Goal: Information Seeking & Learning: Compare options

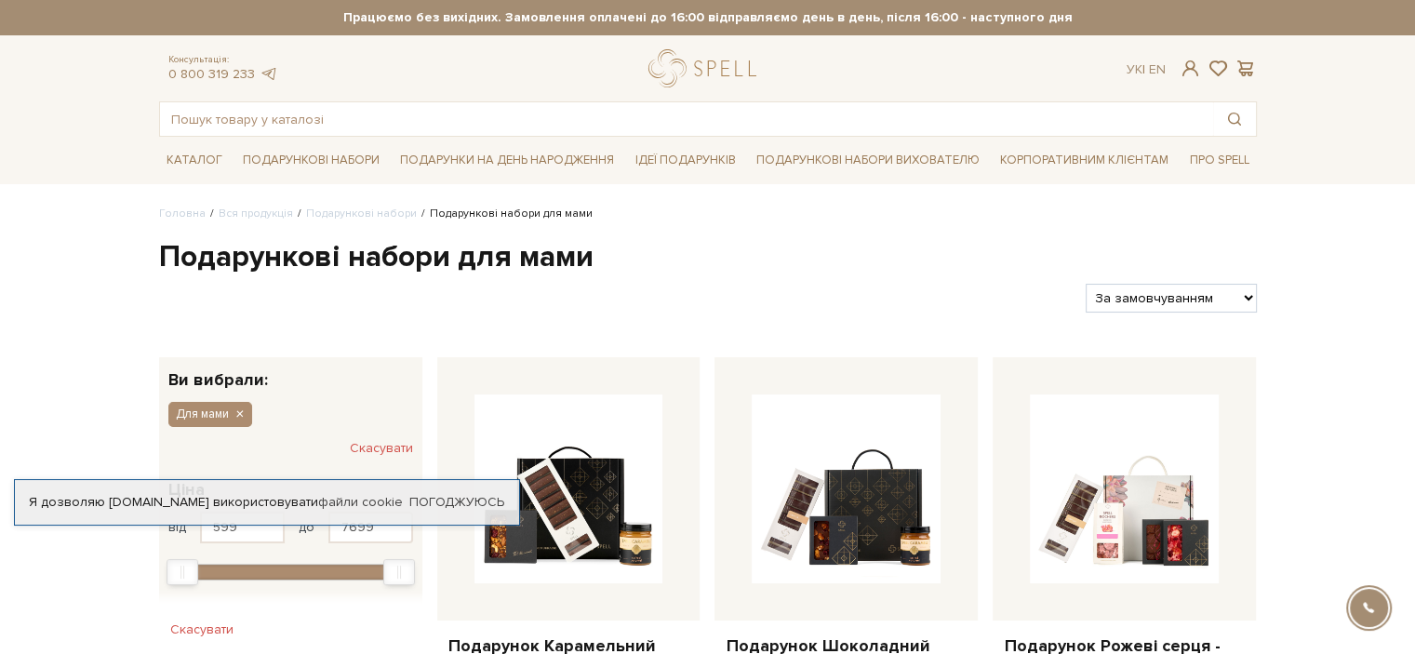
click at [440, 503] on link "Погоджуюсь" at bounding box center [456, 502] width 95 height 17
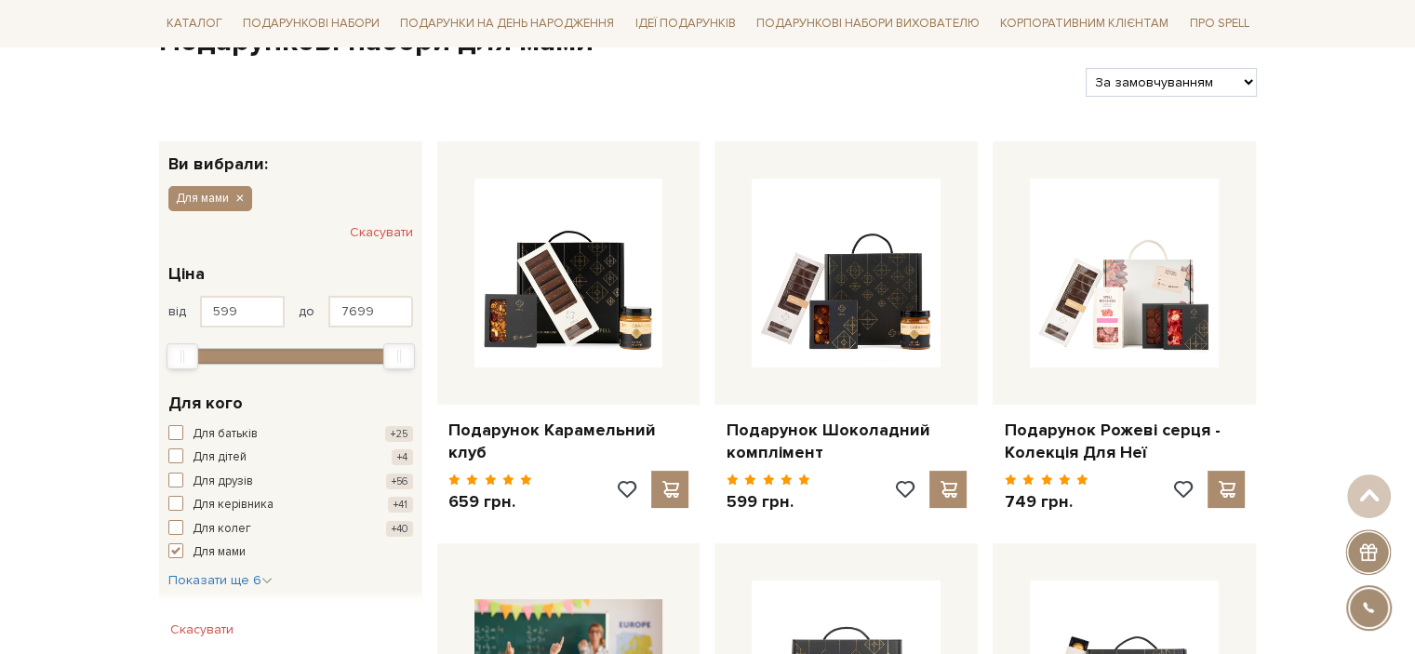
scroll to position [216, 0]
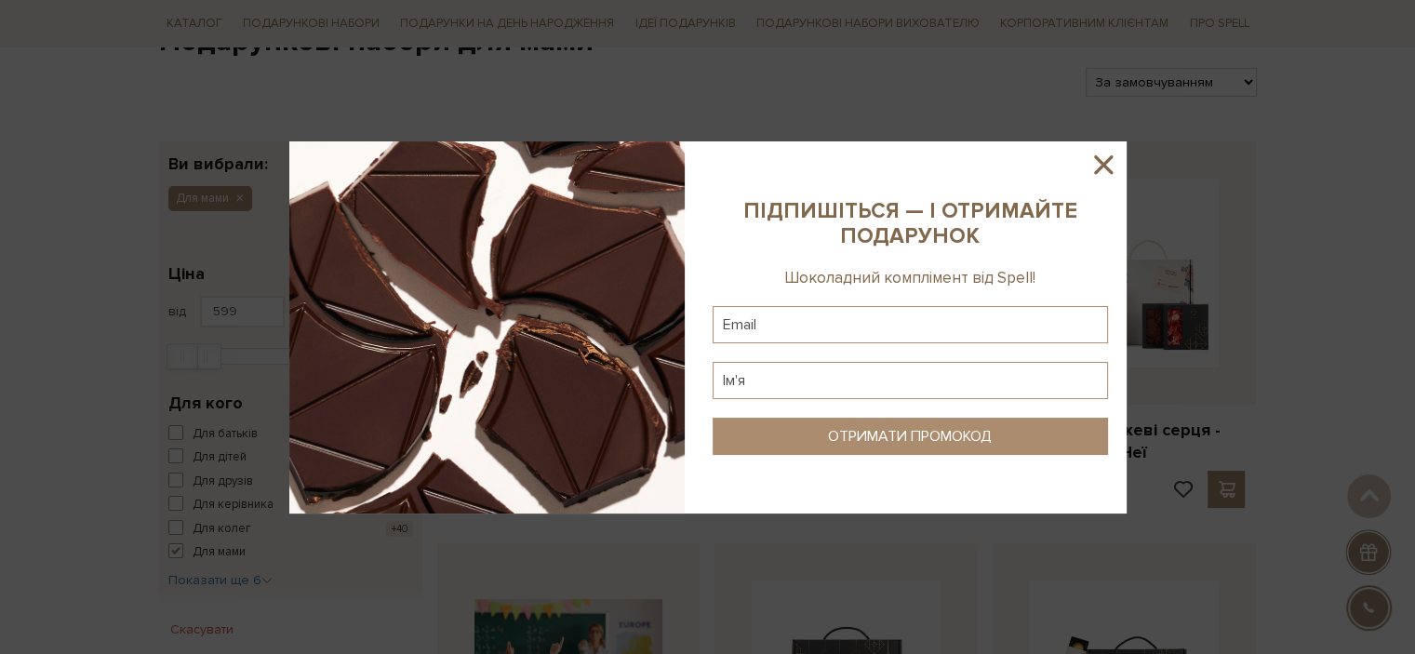
drag, startPoint x: 394, startPoint y: 349, endPoint x: 201, endPoint y: 368, distance: 194.5
click at [1110, 163] on icon at bounding box center [1103, 165] width 32 height 32
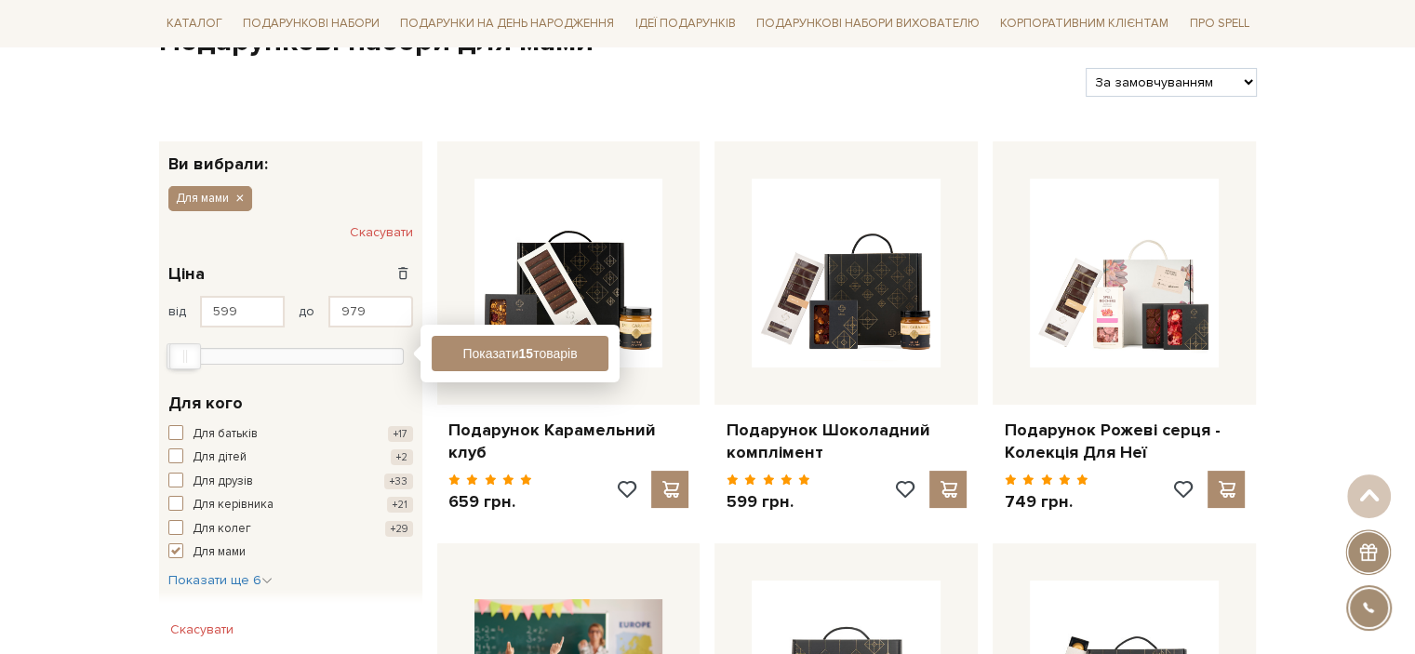
drag, startPoint x: 212, startPoint y: 356, endPoint x: 192, endPoint y: 360, distance: 20.8
click at [192, 360] on div "Max" at bounding box center [185, 356] width 30 height 24
type input "1037"
click at [193, 360] on div "Max" at bounding box center [187, 356] width 30 height 24
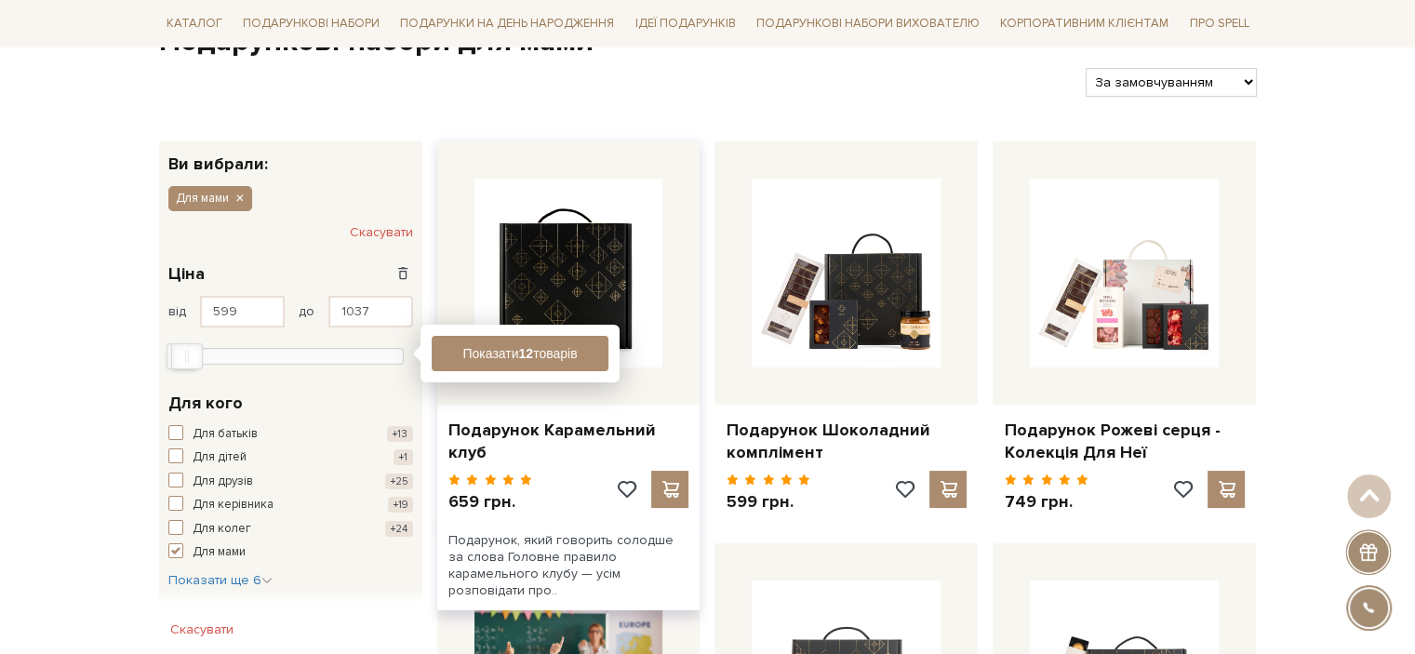
scroll to position [290, 0]
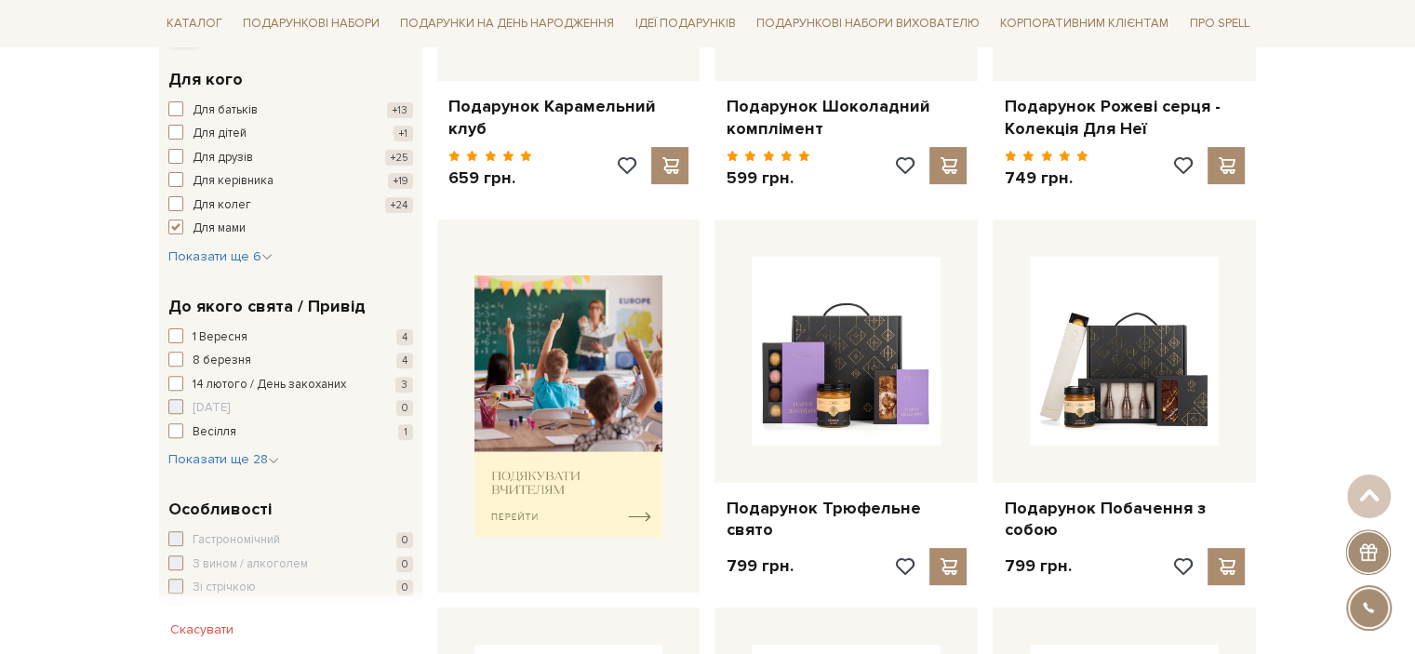
scroll to position [543, 0]
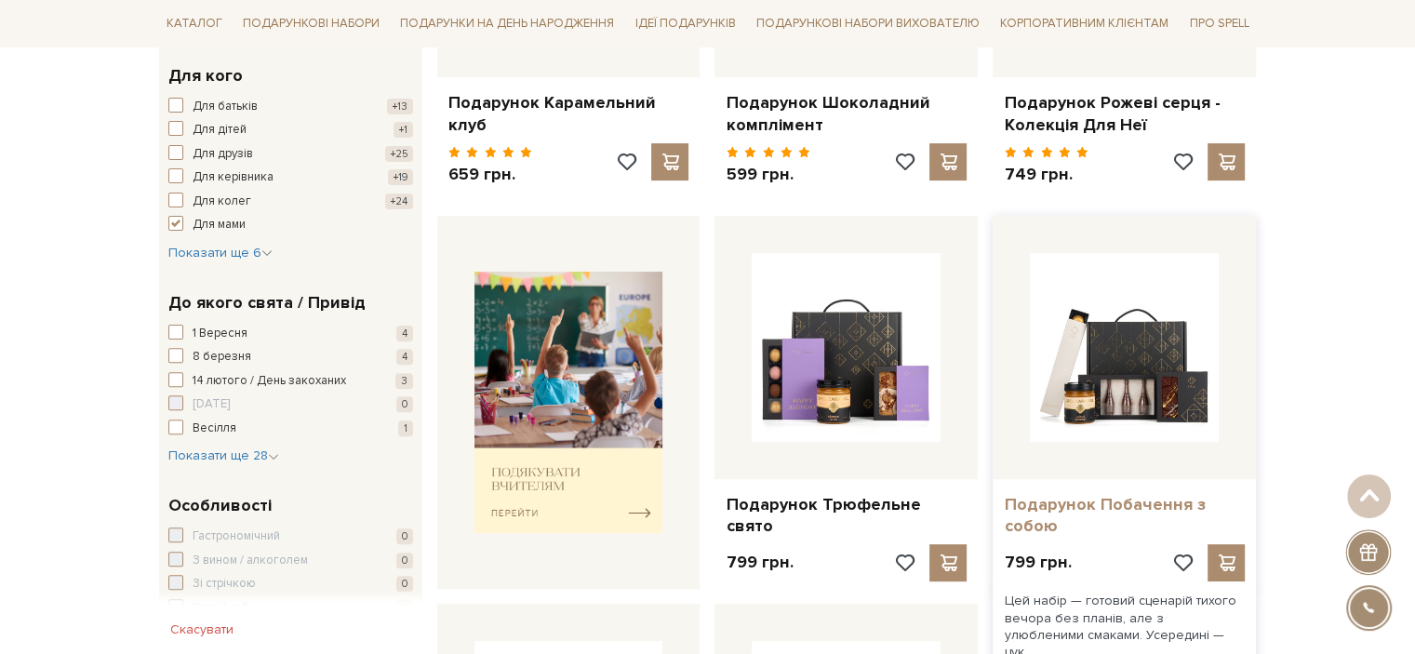
click at [1139, 520] on link "Подарунок Побачення з собою" at bounding box center [1124, 516] width 241 height 44
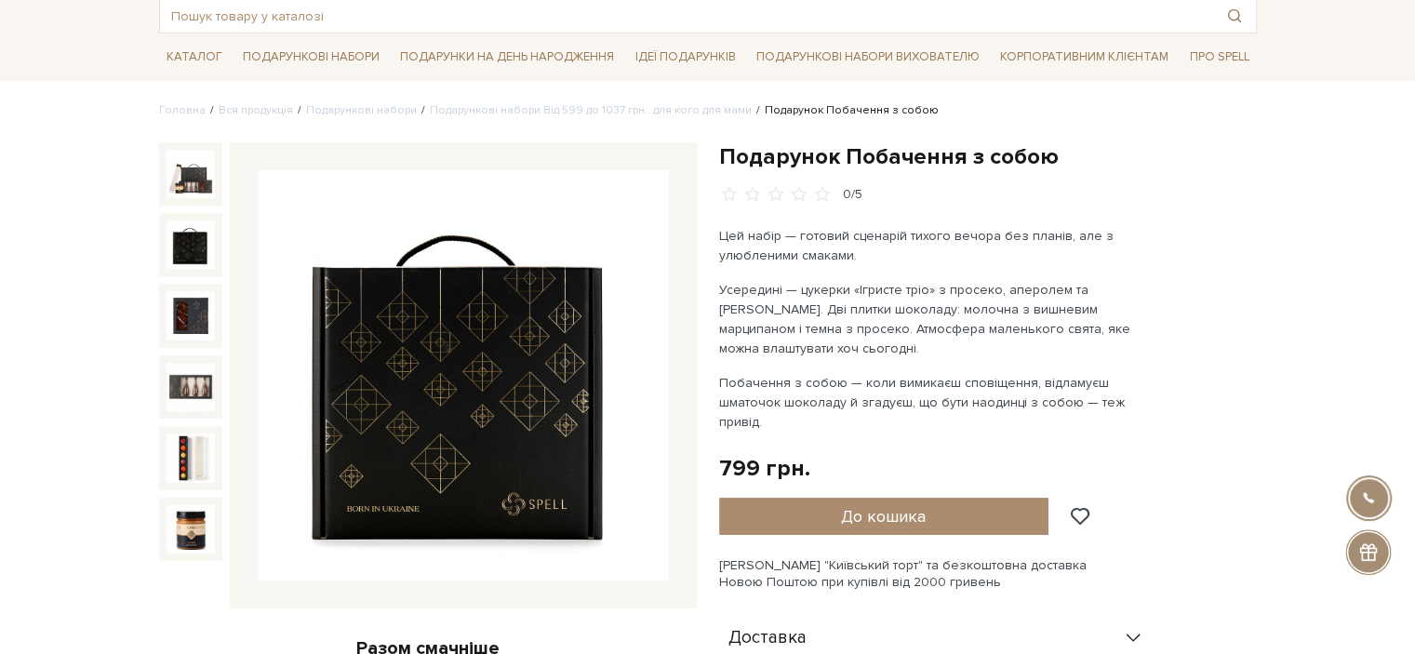
click at [203, 240] on img at bounding box center [191, 244] width 48 height 48
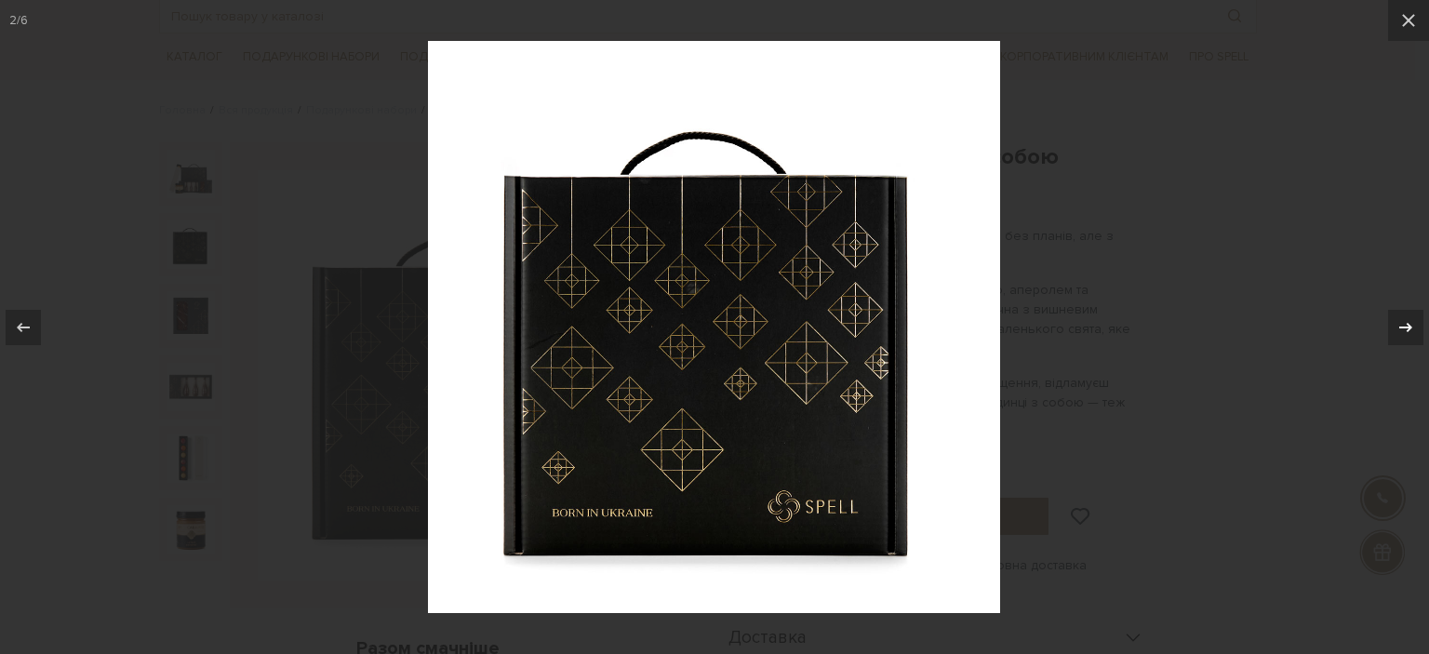
click at [1414, 321] on div at bounding box center [1405, 327] width 35 height 35
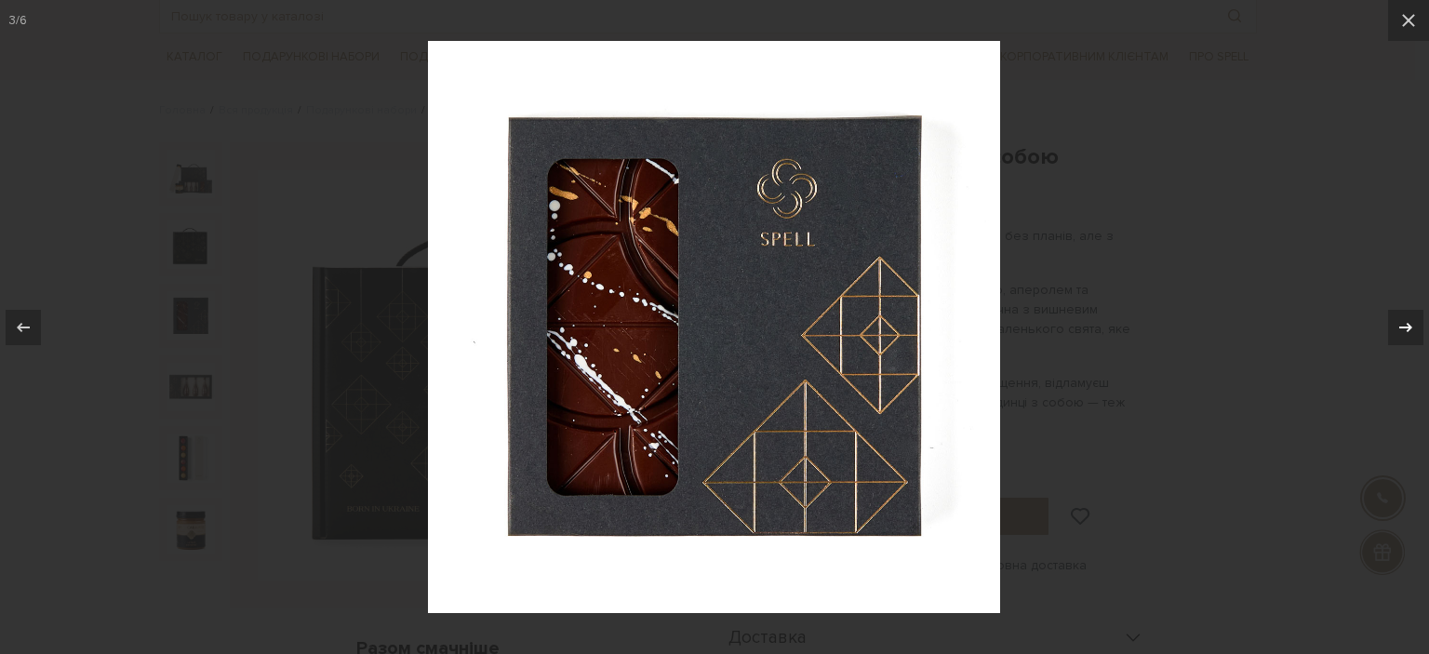
click at [1414, 321] on div at bounding box center [1405, 327] width 35 height 35
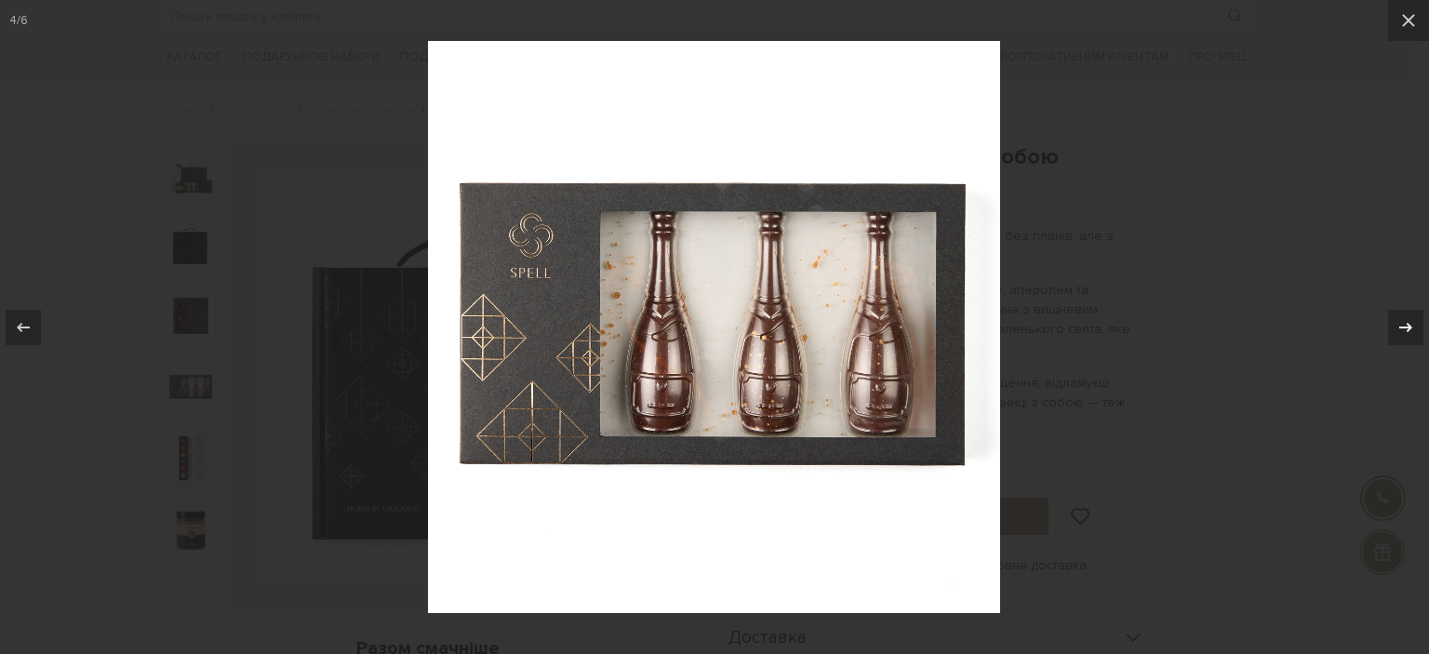
click at [1414, 321] on div at bounding box center [1405, 327] width 35 height 35
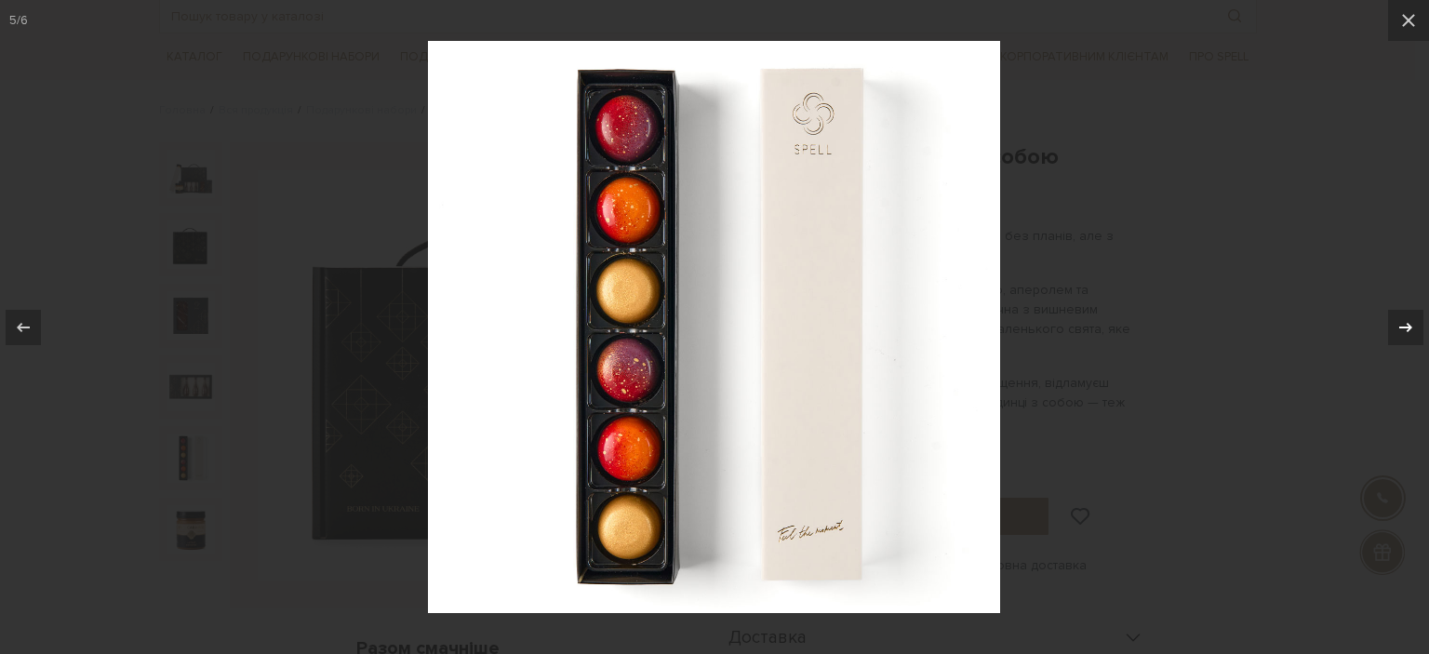
click at [1414, 321] on div at bounding box center [1405, 327] width 35 height 35
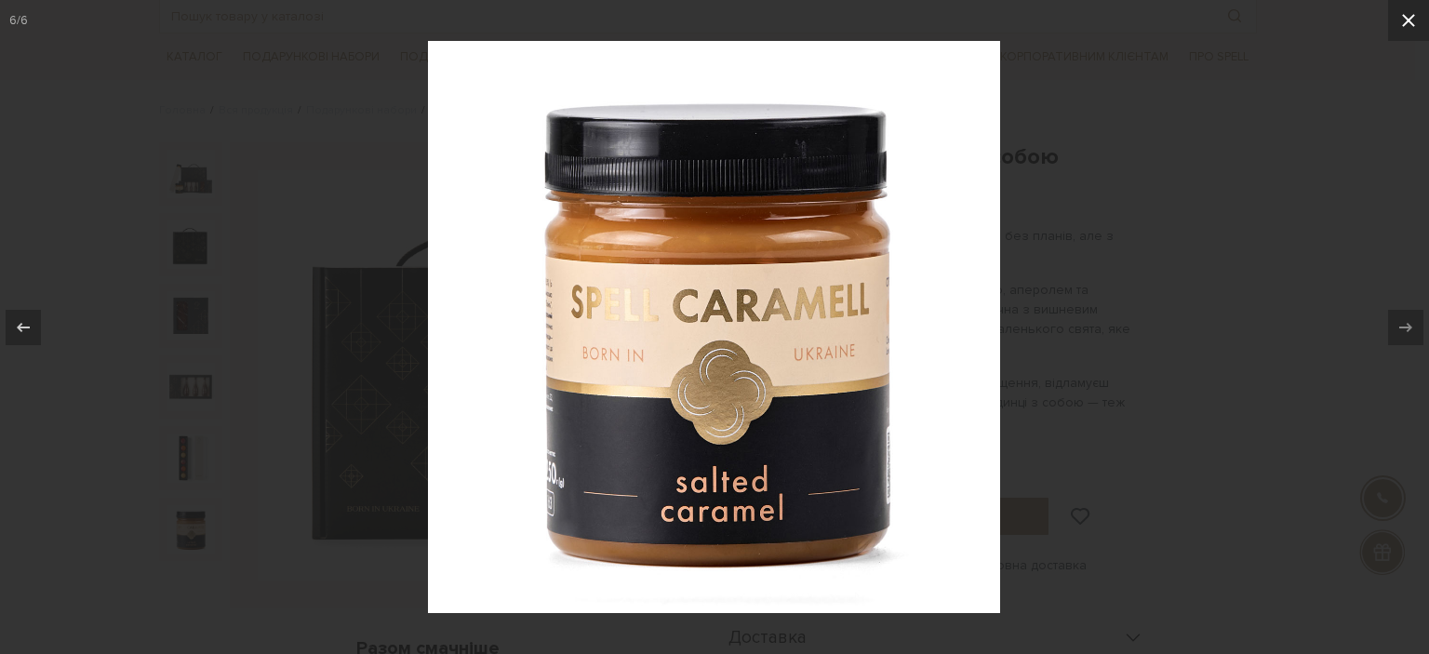
click at [1399, 28] on icon at bounding box center [1408, 20] width 22 height 22
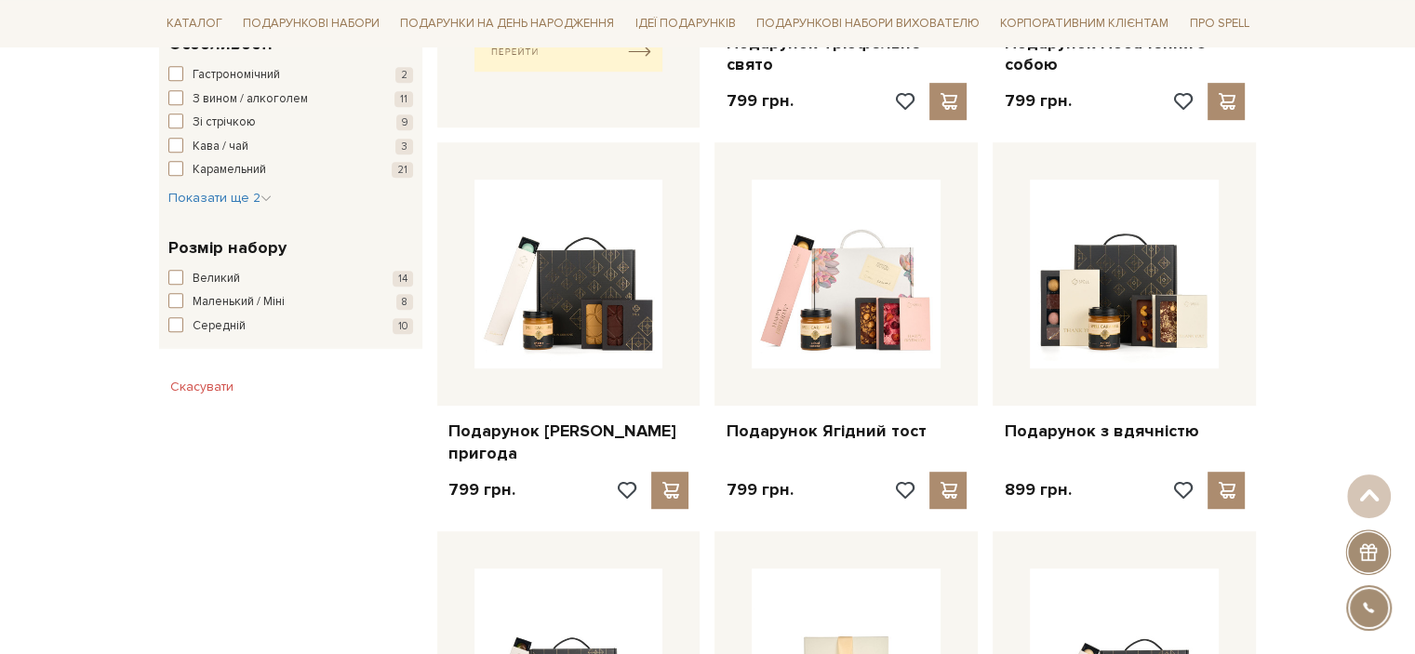
scroll to position [949, 0]
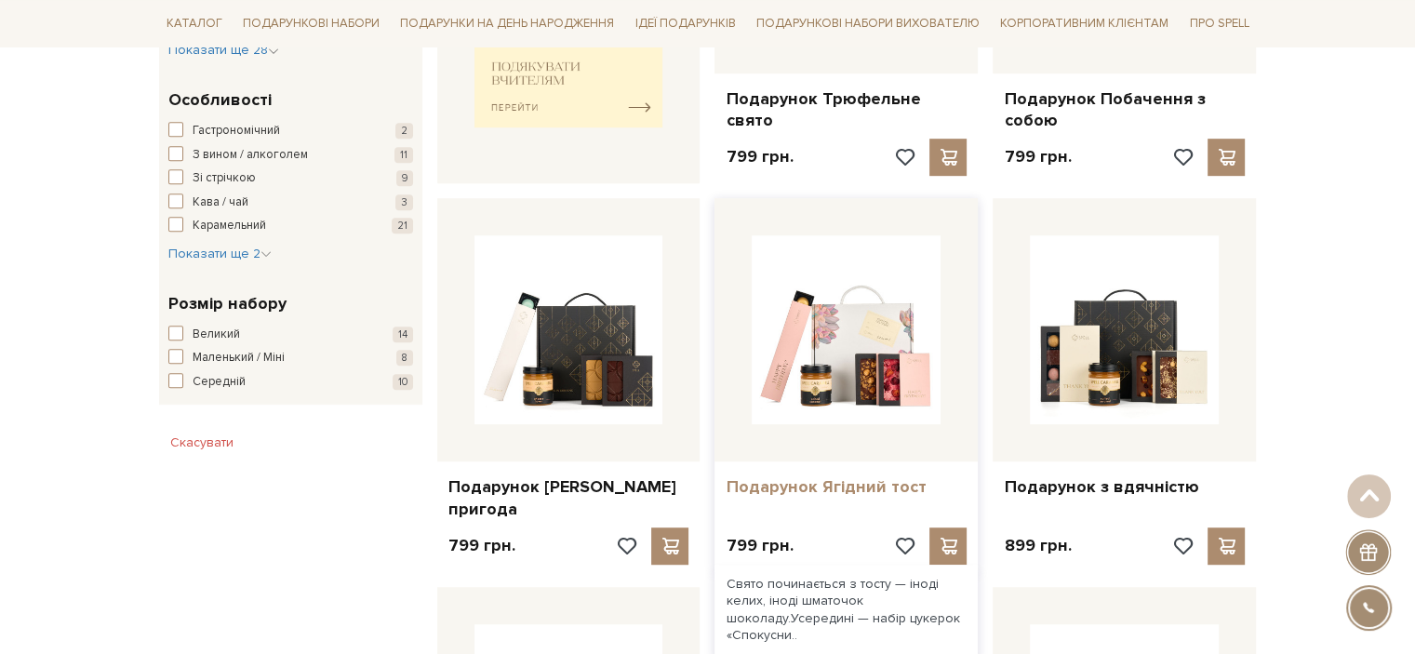
click at [877, 476] on link "Подарунок Ягідний тост" at bounding box center [846, 486] width 241 height 21
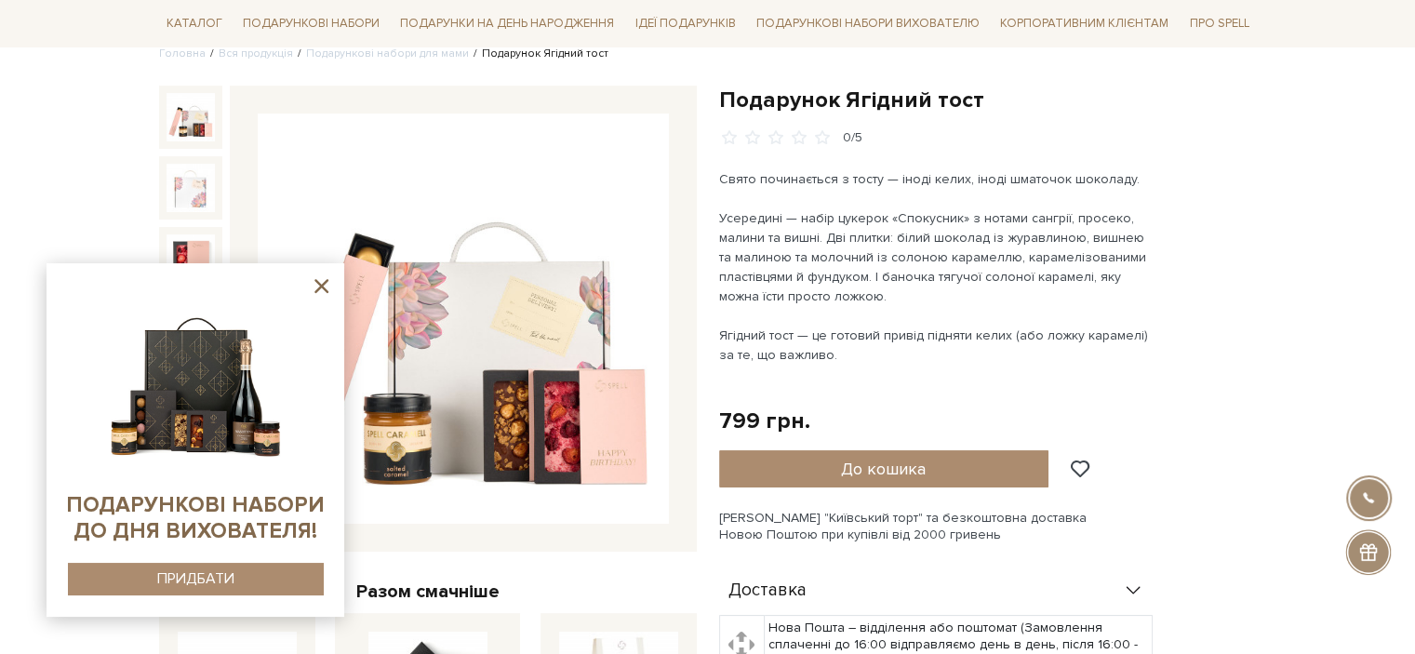
scroll to position [160, 0]
click at [319, 287] on icon at bounding box center [321, 286] width 14 height 14
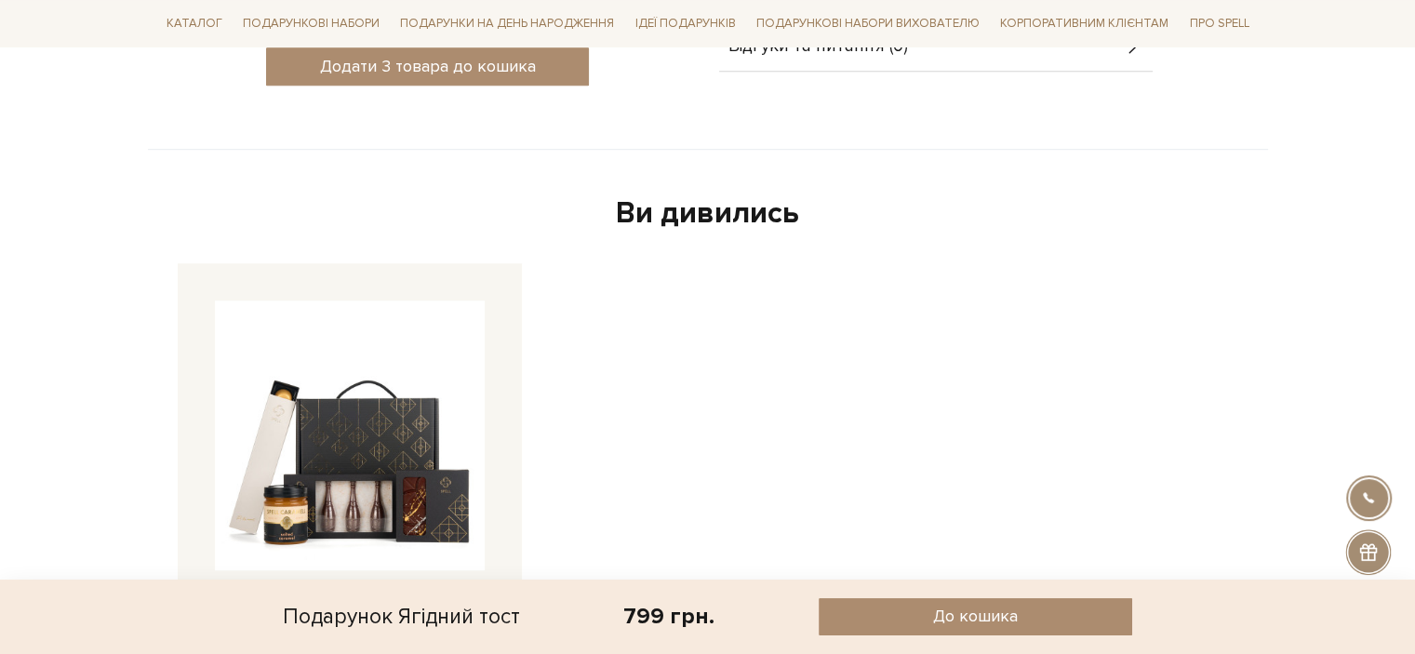
scroll to position [1105, 0]
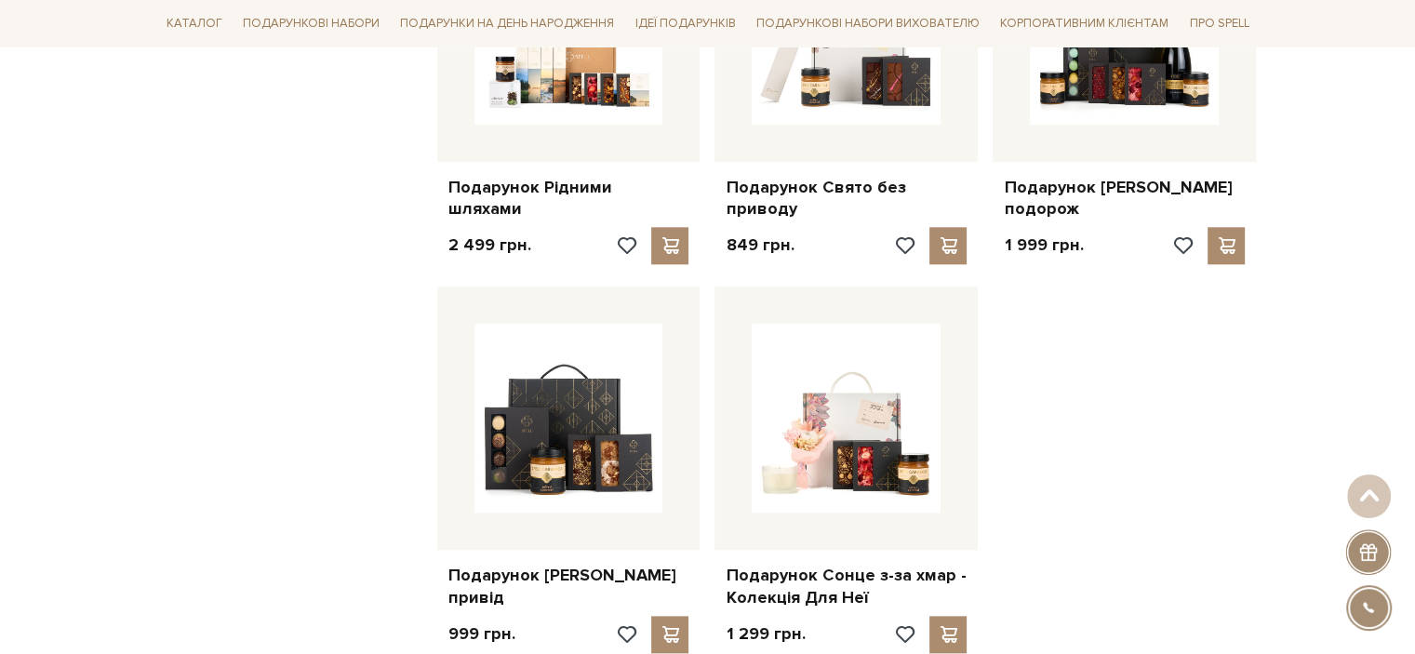
scroll to position [2003, 0]
